Goal: Navigation & Orientation: Find specific page/section

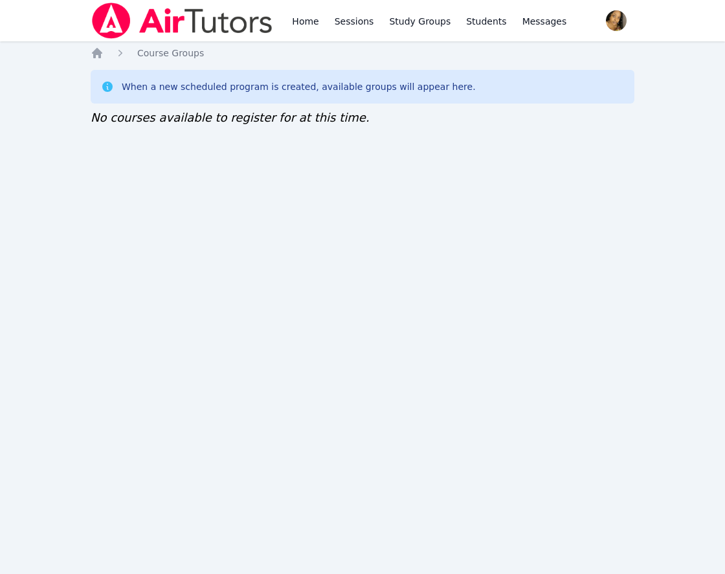
click at [595, 408] on div "Home Sessions Study Groups Students Messages Open user menu Lee'Tayna Hostick O…" at bounding box center [362, 287] width 725 height 574
click at [507, 416] on div "Home Sessions Study Groups Students Messages Open user menu Lee'Tayna Hostick O…" at bounding box center [362, 287] width 725 height 574
click at [717, 318] on div "Home Sessions Study Groups Students Messages Open user menu Lee'Tayna Hostick O…" at bounding box center [362, 287] width 725 height 574
click at [357, 293] on div "Home Sessions Study Groups Students Messages Open user menu Lee'Tayna Hostick O…" at bounding box center [362, 287] width 725 height 574
